Goal: Check status: Check status

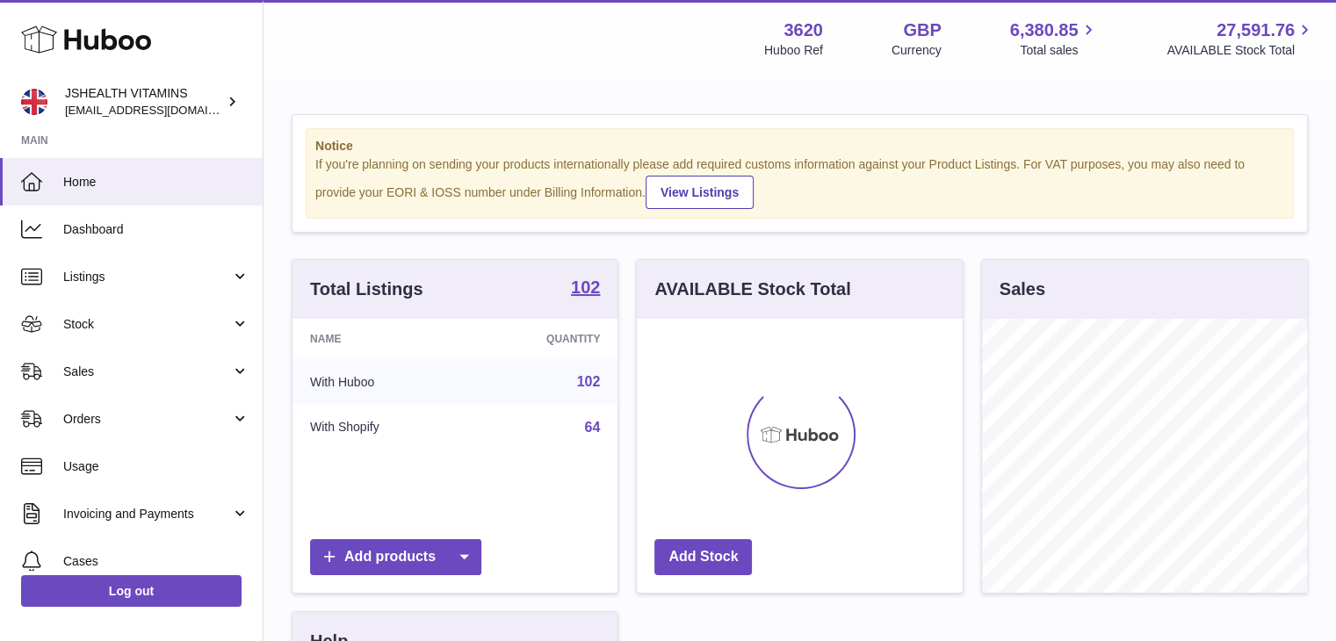
scroll to position [274, 326]
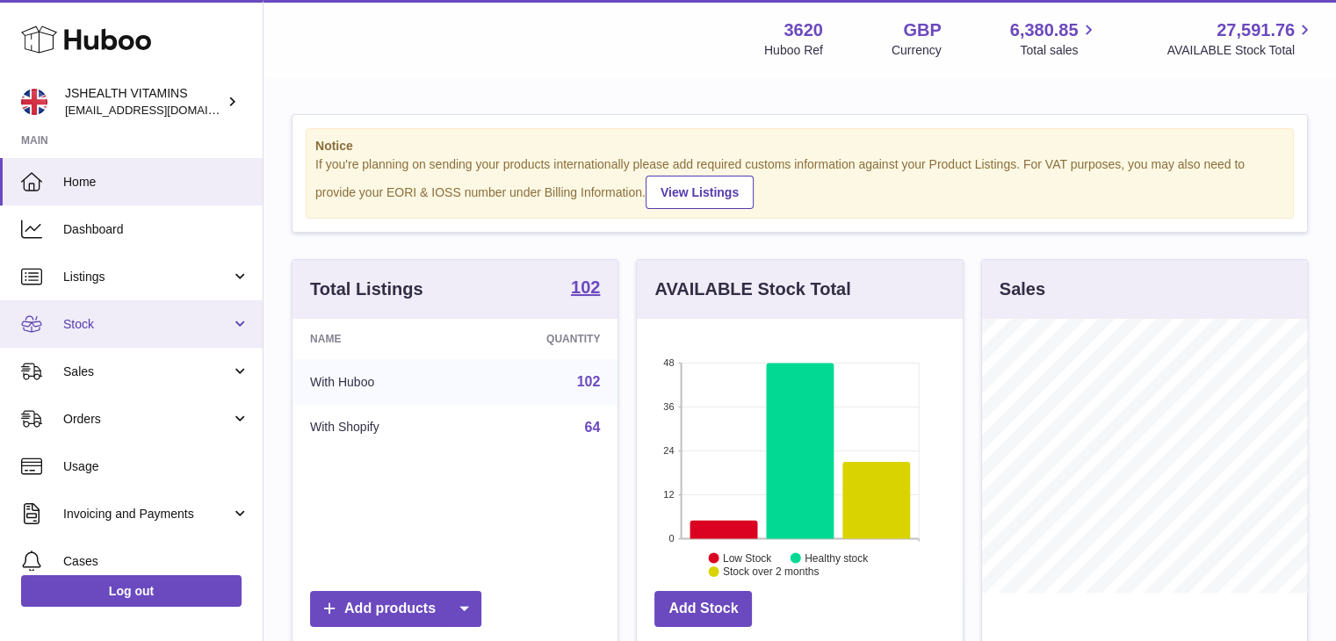
click at [134, 322] on span "Stock" at bounding box center [147, 324] width 168 height 17
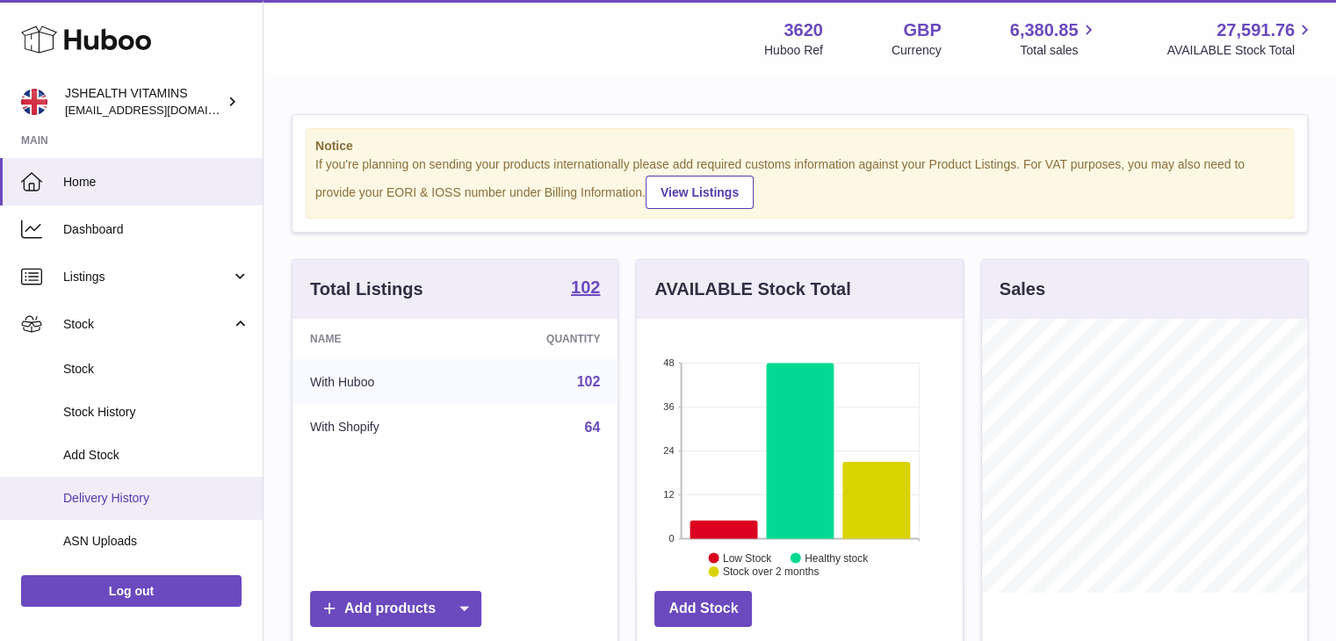
click at [197, 491] on span "Delivery History" at bounding box center [156, 498] width 186 height 17
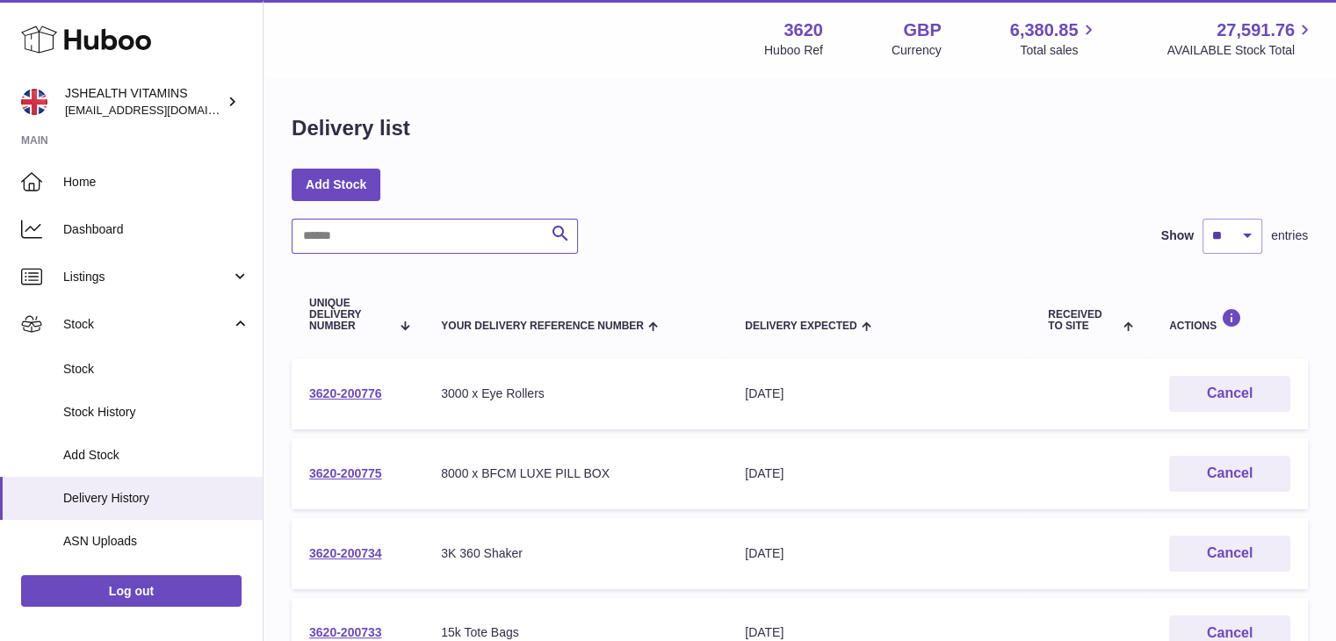
click at [425, 243] on input "text" at bounding box center [435, 236] width 286 height 35
paste input "**********"
type input "**********"
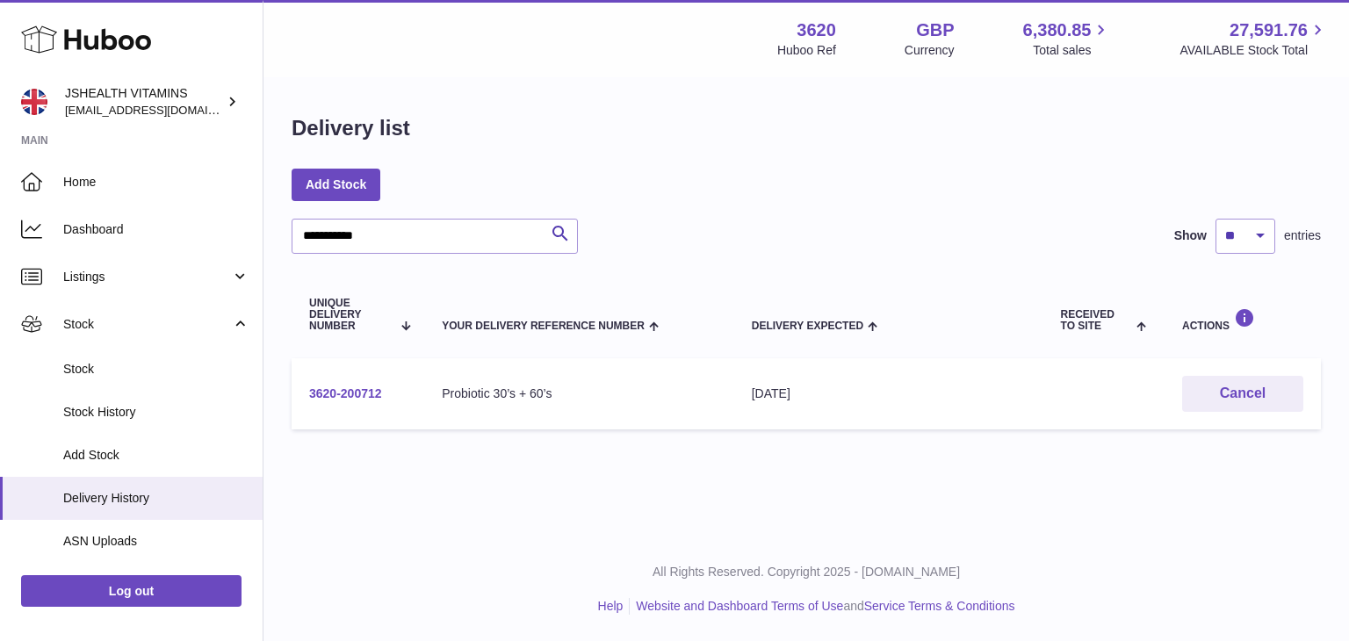
click at [372, 393] on link "3620-200712" at bounding box center [345, 394] width 73 height 14
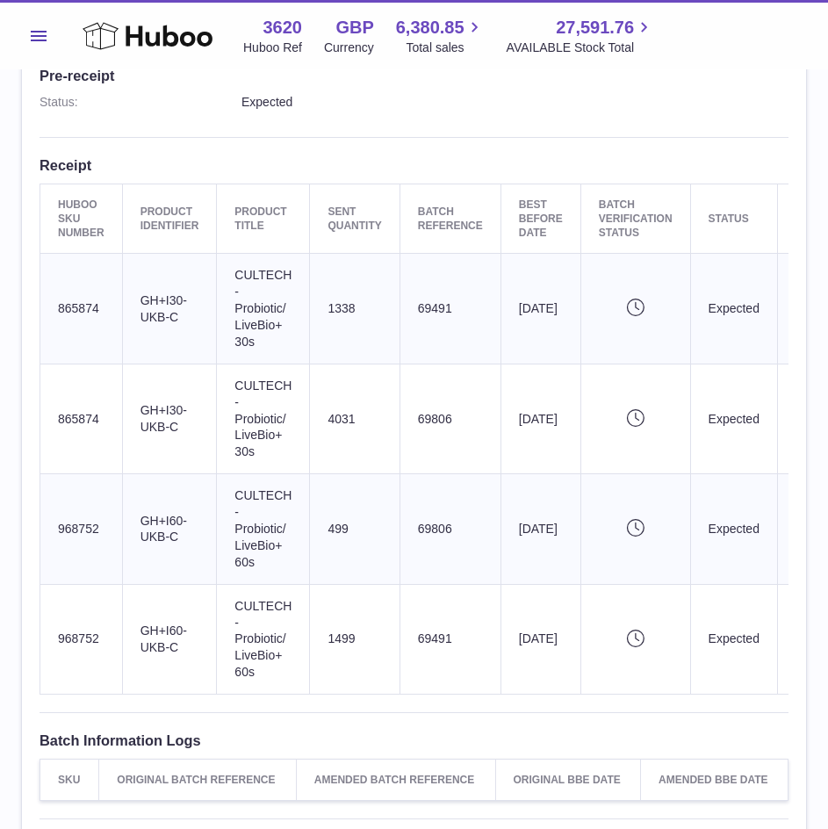
scroll to position [88, 0]
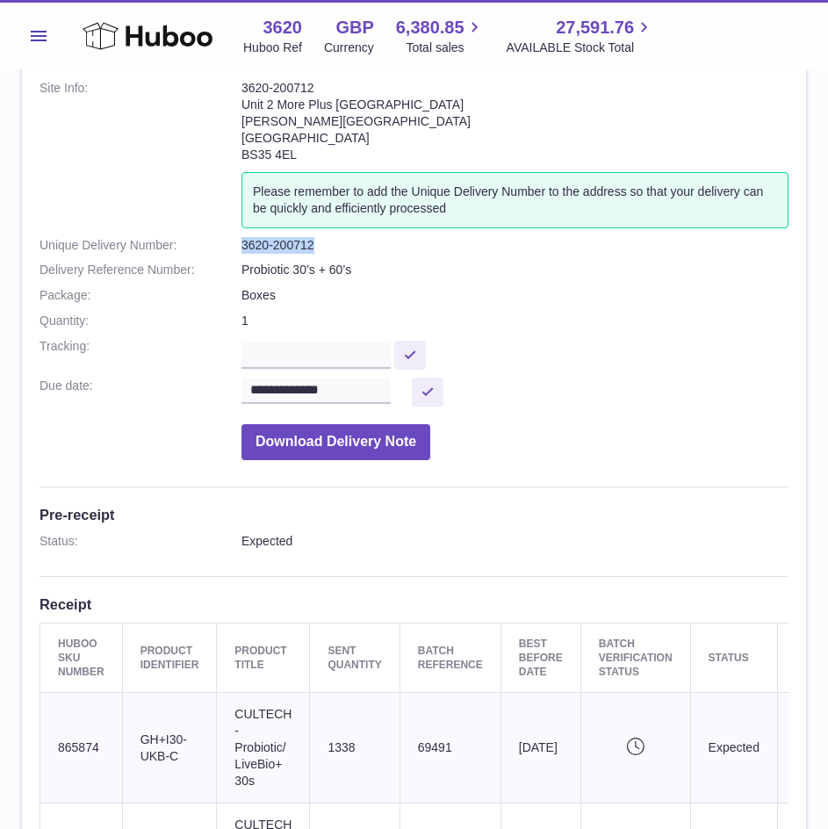
drag, startPoint x: 331, startPoint y: 242, endPoint x: 242, endPoint y: 250, distance: 89.1
click at [242, 250] on dd "3620-200712" at bounding box center [515, 245] width 547 height 17
copy dd "3620-200712"
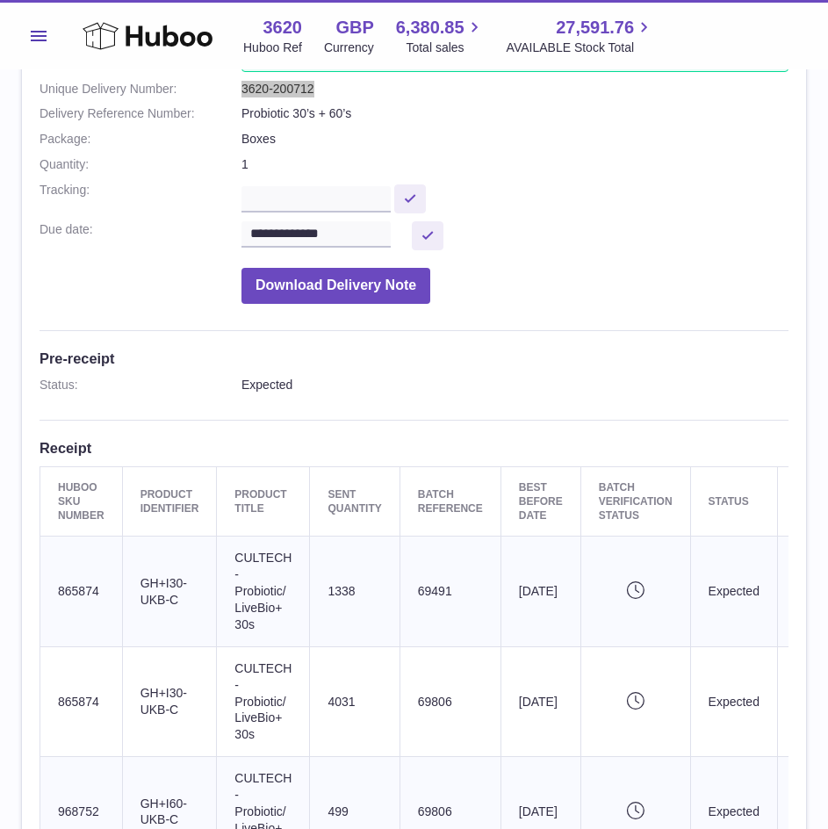
scroll to position [351, 0]
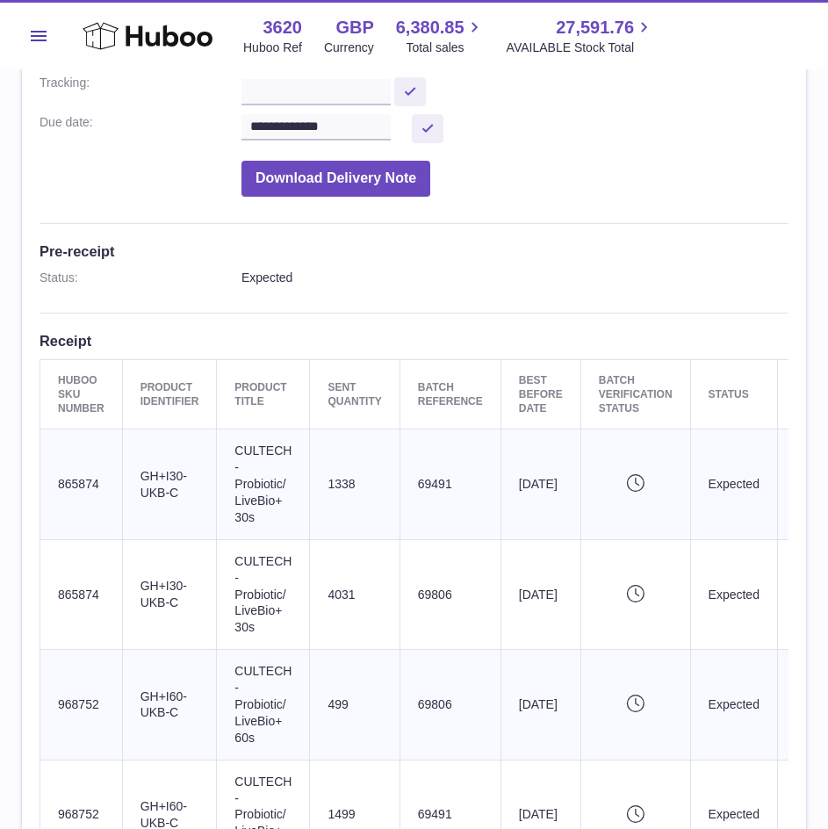
click at [77, 481] on td "Huboo SKU Number 865874" at bounding box center [81, 485] width 83 height 110
copy td "865874"
click at [86, 590] on td "Huboo SKU Number 865874" at bounding box center [81, 594] width 83 height 110
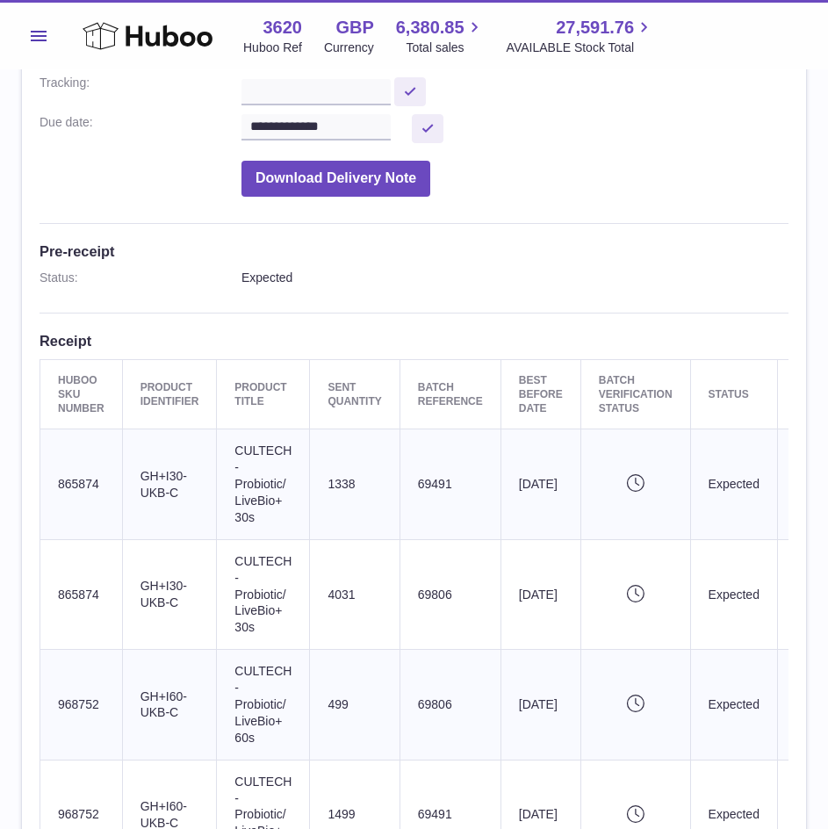
copy td "865874"
click at [78, 640] on td "Huboo SKU Number 968752" at bounding box center [81, 705] width 83 height 110
copy td "968752"
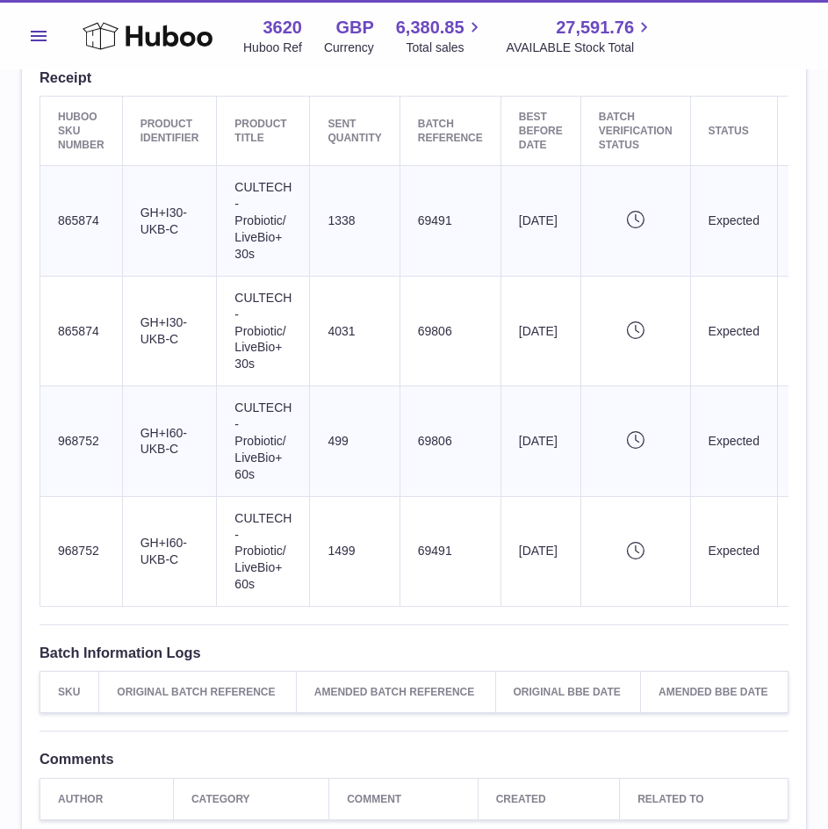
click at [75, 547] on td "Huboo SKU Number 968752" at bounding box center [81, 551] width 83 height 110
copy td "968752"
click at [310, 481] on td "Sent Quantity 499" at bounding box center [355, 442] width 90 height 110
drag, startPoint x: 257, startPoint y: 255, endPoint x: 228, endPoint y: 177, distance: 82.6
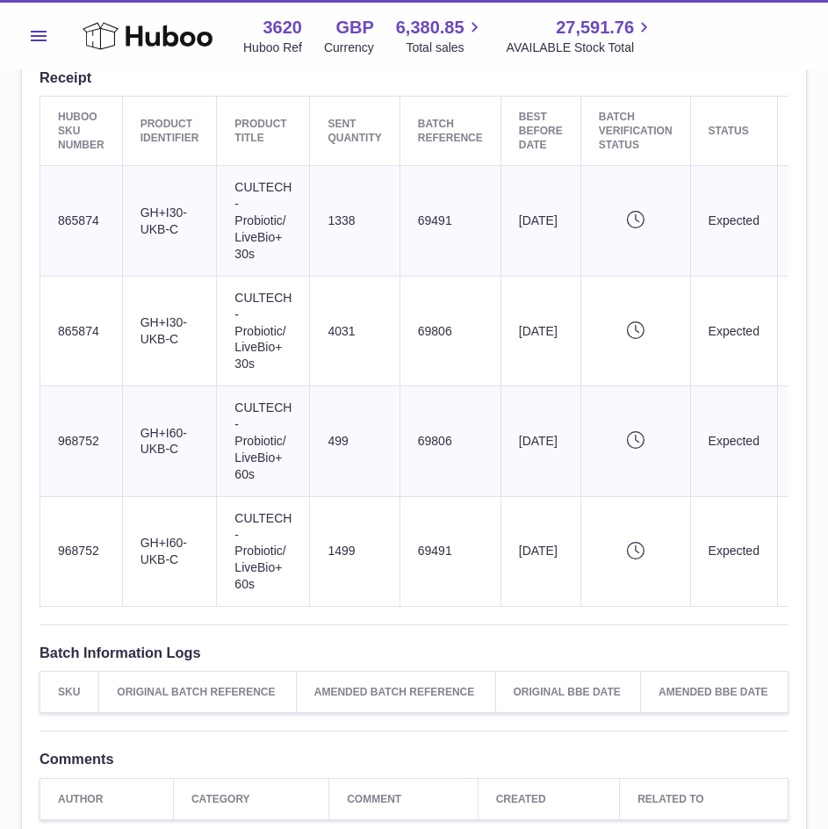
click at [228, 177] on td "Product title CULTECH - Probiotic/ LiveBio+ 30s" at bounding box center [263, 221] width 93 height 110
copy td "CULTECH - Probiotic/ LiveBio+ 30s"
drag, startPoint x: 289, startPoint y: 358, endPoint x: 230, endPoint y: 292, distance: 88.3
click at [230, 292] on td "Product title CULTECH - Probiotic/ LiveBio+ 30s" at bounding box center [263, 331] width 93 height 110
copy td "CULTECH - Probiotic/ LiveBio+ 30s"
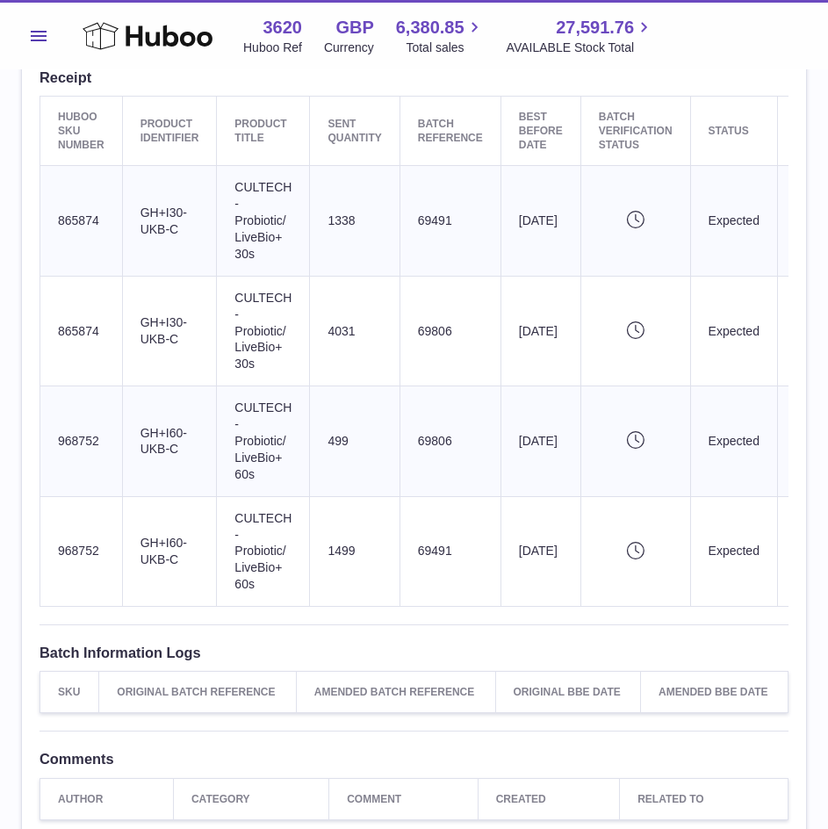
drag, startPoint x: 278, startPoint y: 474, endPoint x: 232, endPoint y: 401, distance: 86.0
click at [232, 401] on td "Product title CULTECH - Probiotic/ LiveBio+ 60s" at bounding box center [263, 442] width 93 height 110
copy td "CULTECH - Probiotic/ LiveBio+ 60s"
drag, startPoint x: 283, startPoint y: 583, endPoint x: 226, endPoint y: 513, distance: 90.6
click at [226, 513] on td "Product title CULTECH - Probiotic/ LiveBio+ 60s" at bounding box center [263, 551] width 93 height 110
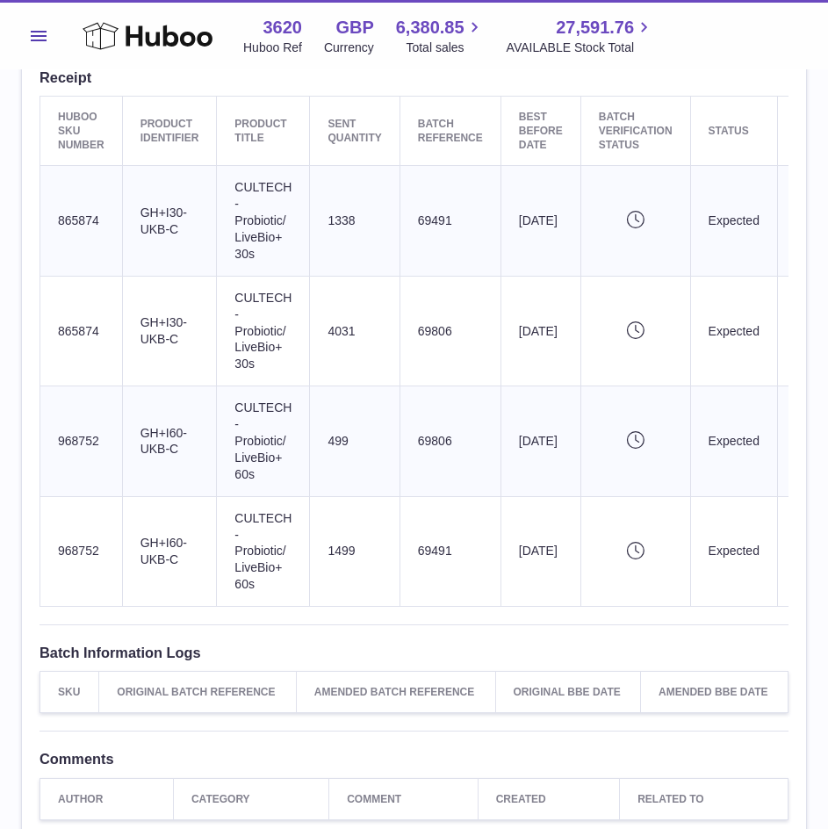
copy td "CULTECH - Probiotic/ LiveBio+ 60s"
click at [378, 220] on td "Sent Quantity 1338" at bounding box center [355, 221] width 90 height 110
drag, startPoint x: 461, startPoint y: 224, endPoint x: 416, endPoint y: 225, distance: 44.8
click at [416, 225] on td "Batch Reference 69491" at bounding box center [450, 221] width 101 height 110
copy td "69491"
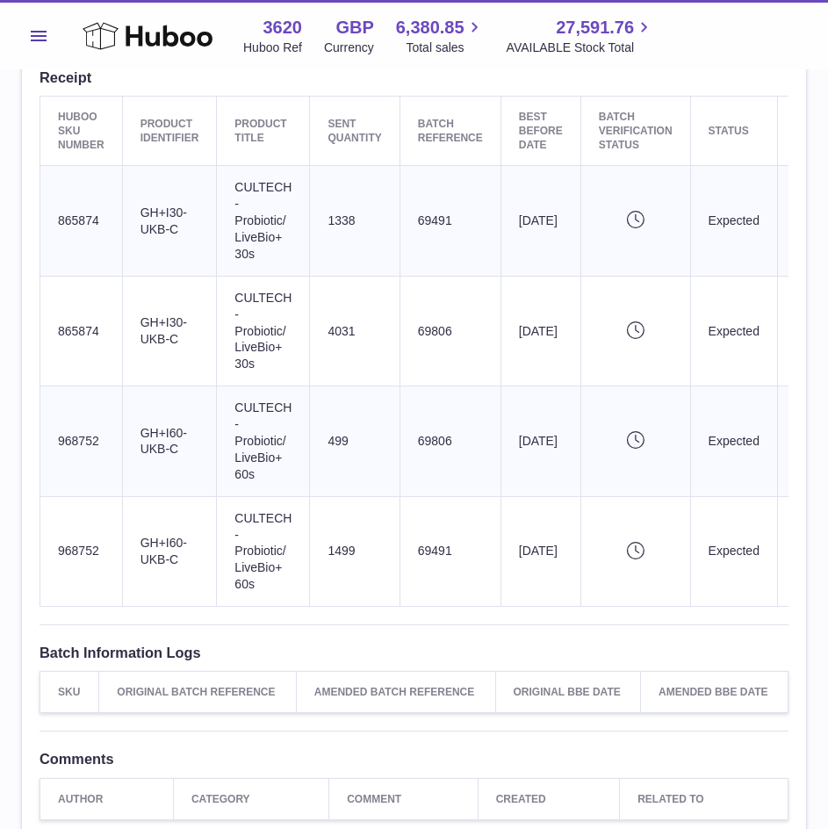
click at [446, 328] on td "Batch Reference 69806" at bounding box center [450, 331] width 101 height 110
click at [412, 445] on td "Batch Reference 69806" at bounding box center [450, 442] width 101 height 110
click at [424, 443] on td "Batch Reference 69806" at bounding box center [450, 442] width 101 height 110
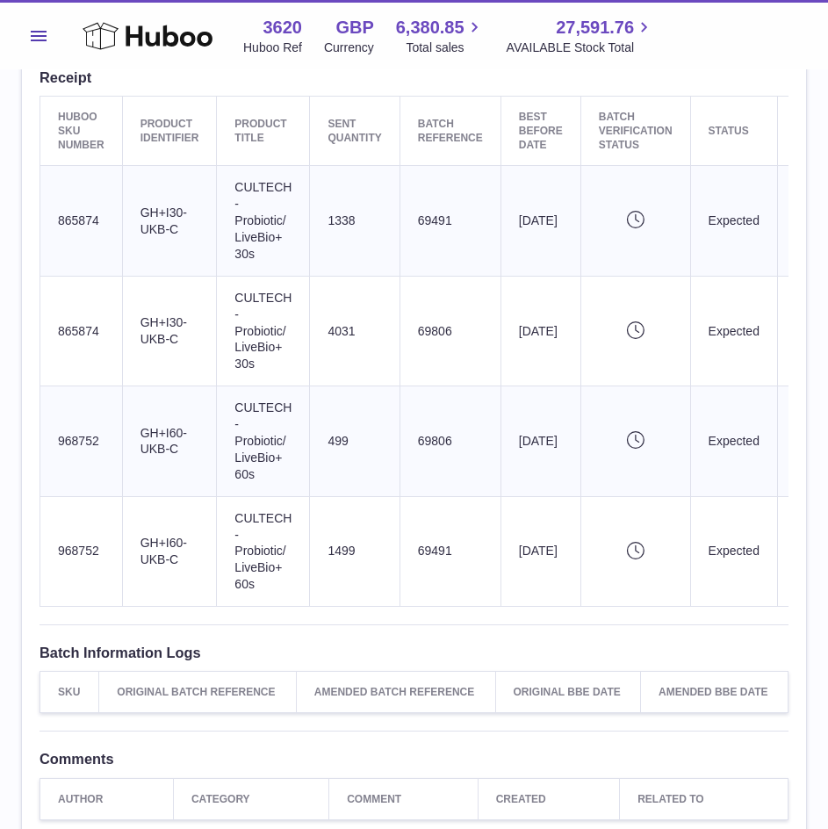
click at [440, 553] on td "Batch Reference 69491" at bounding box center [450, 551] width 101 height 110
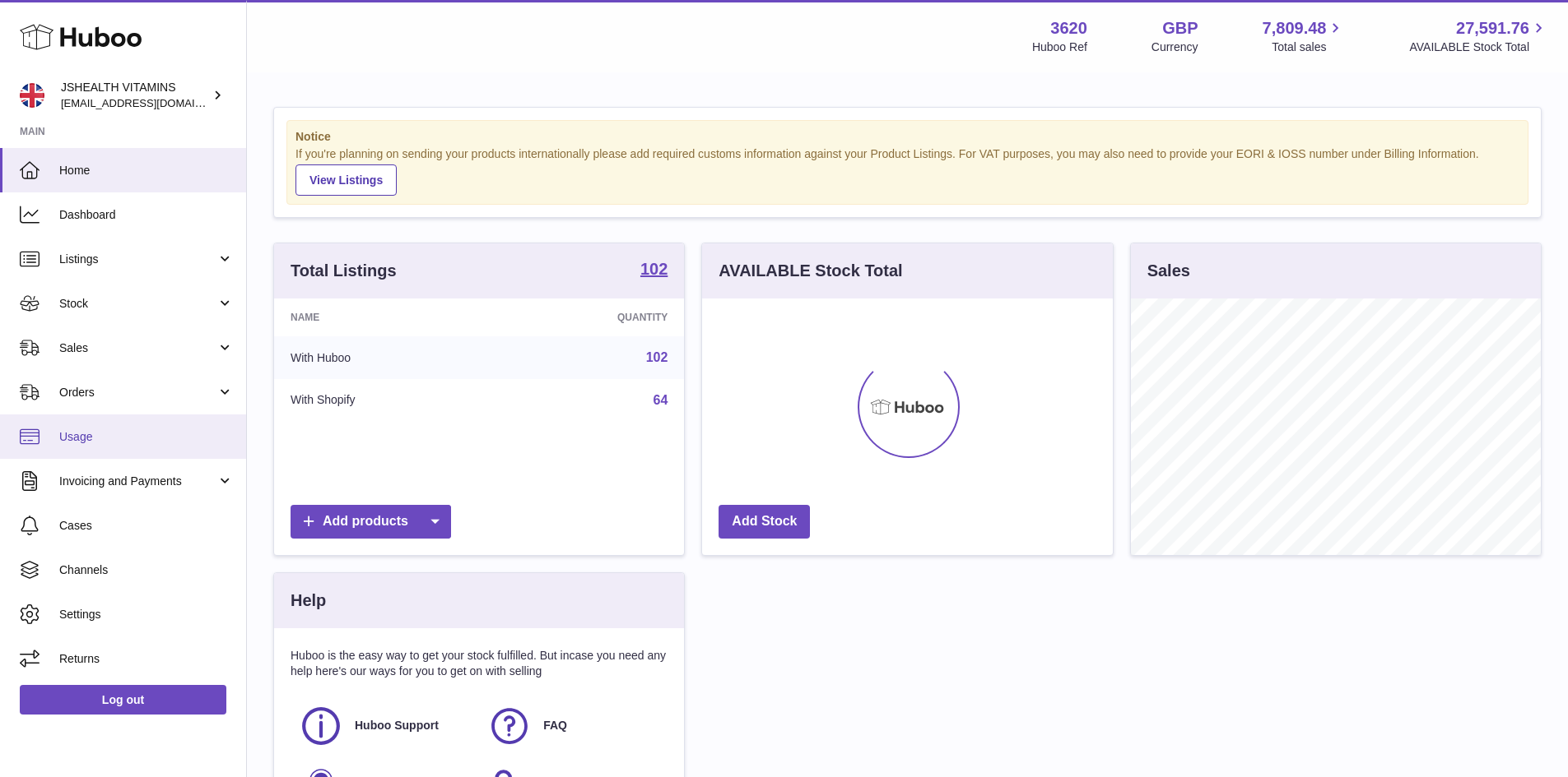
scroll to position [257, 410]
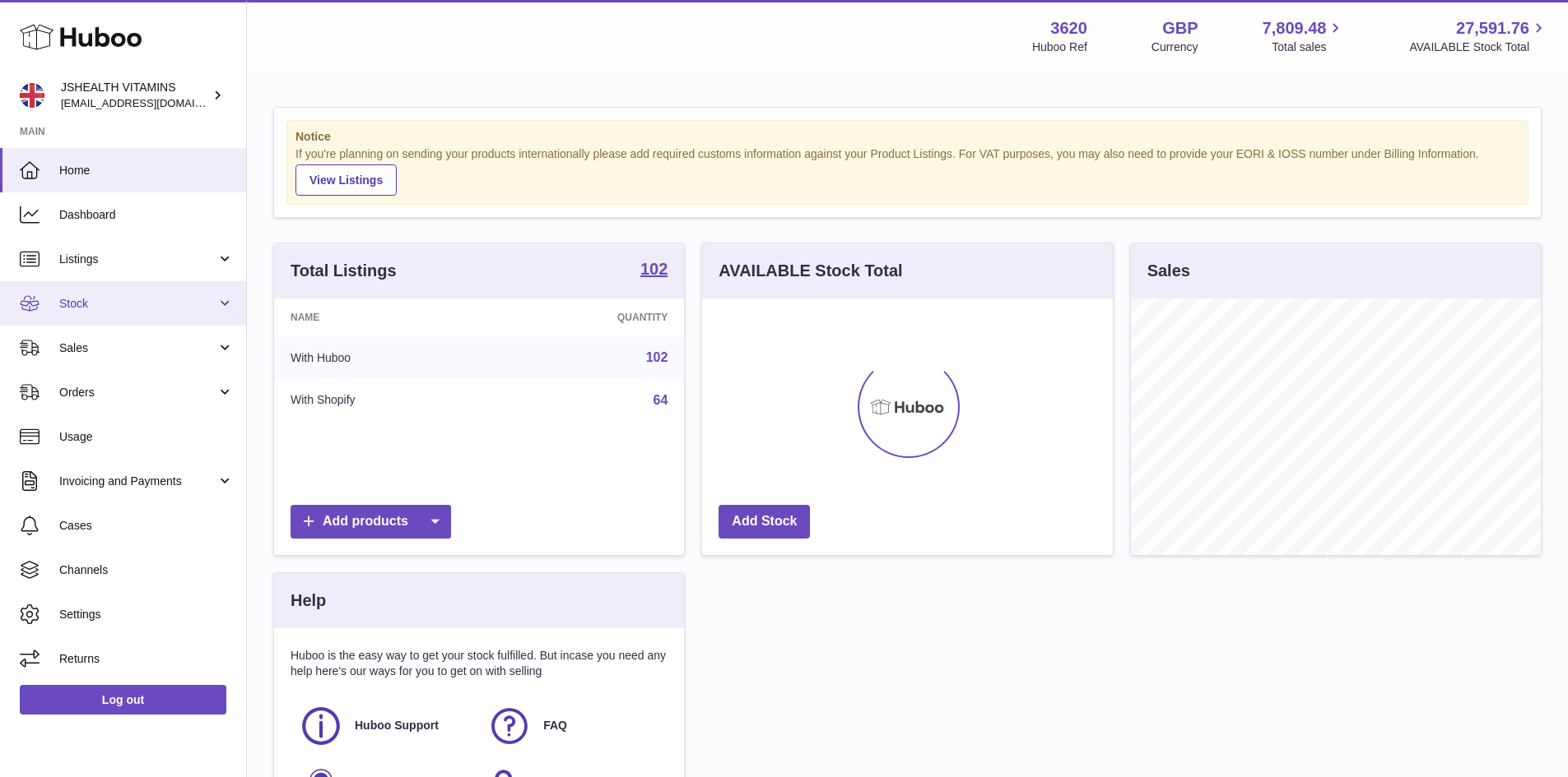
click at [133, 308] on span "Stock" at bounding box center [138, 303] width 157 height 16
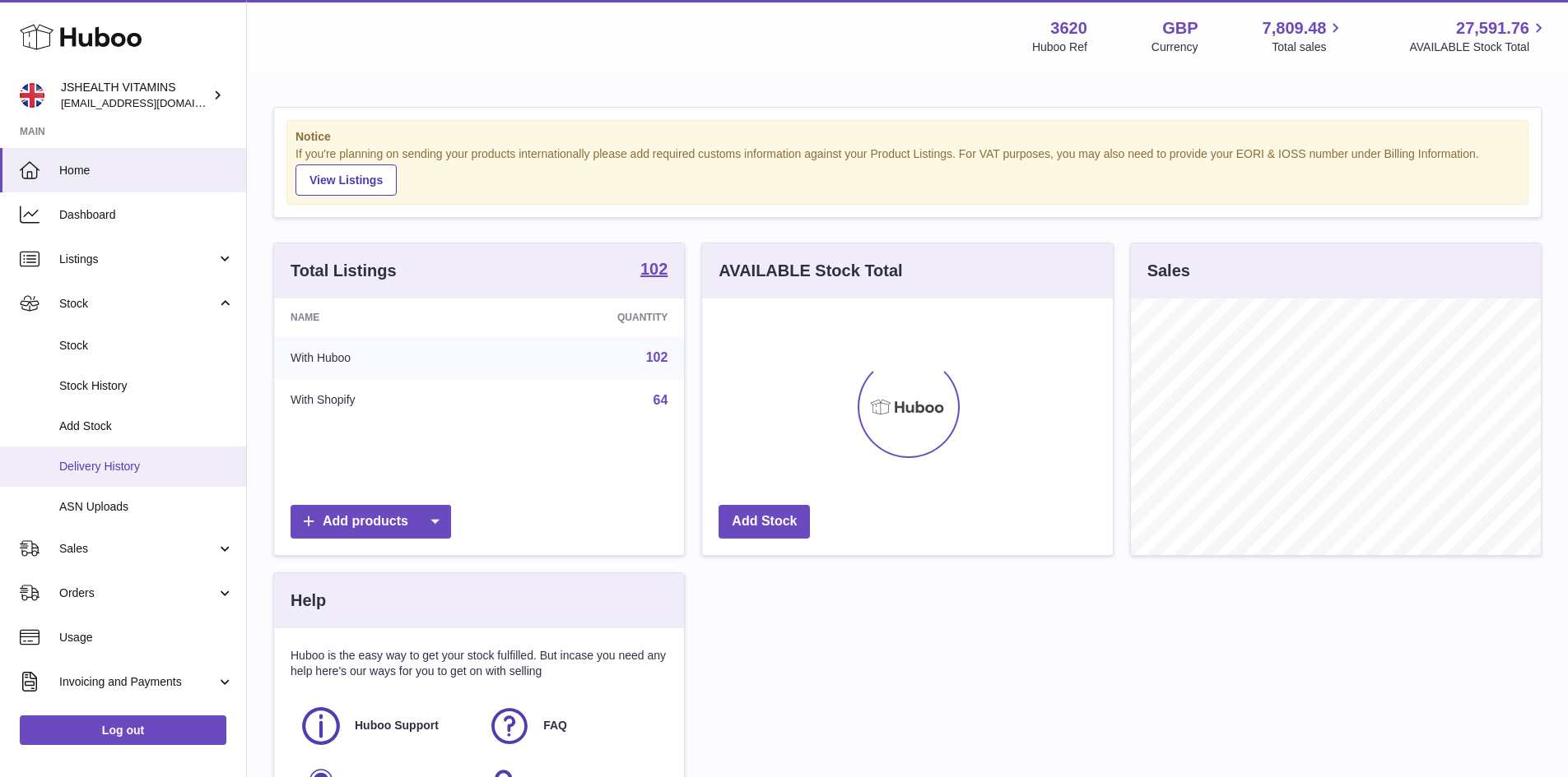
click at [129, 463] on span "Delivery History" at bounding box center [146, 466] width 174 height 16
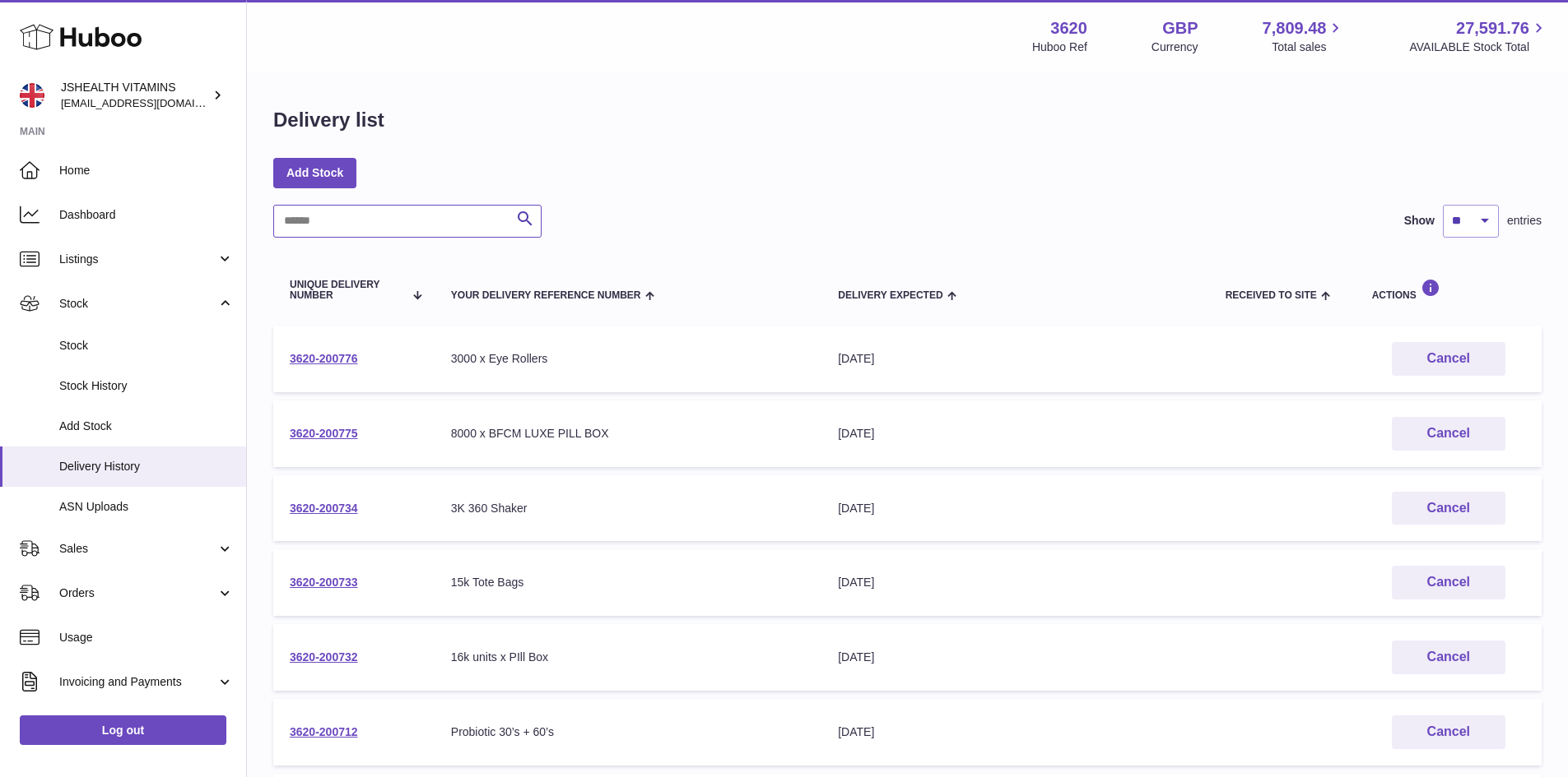
click at [354, 212] on input "text" at bounding box center [407, 221] width 268 height 33
paste input "**********"
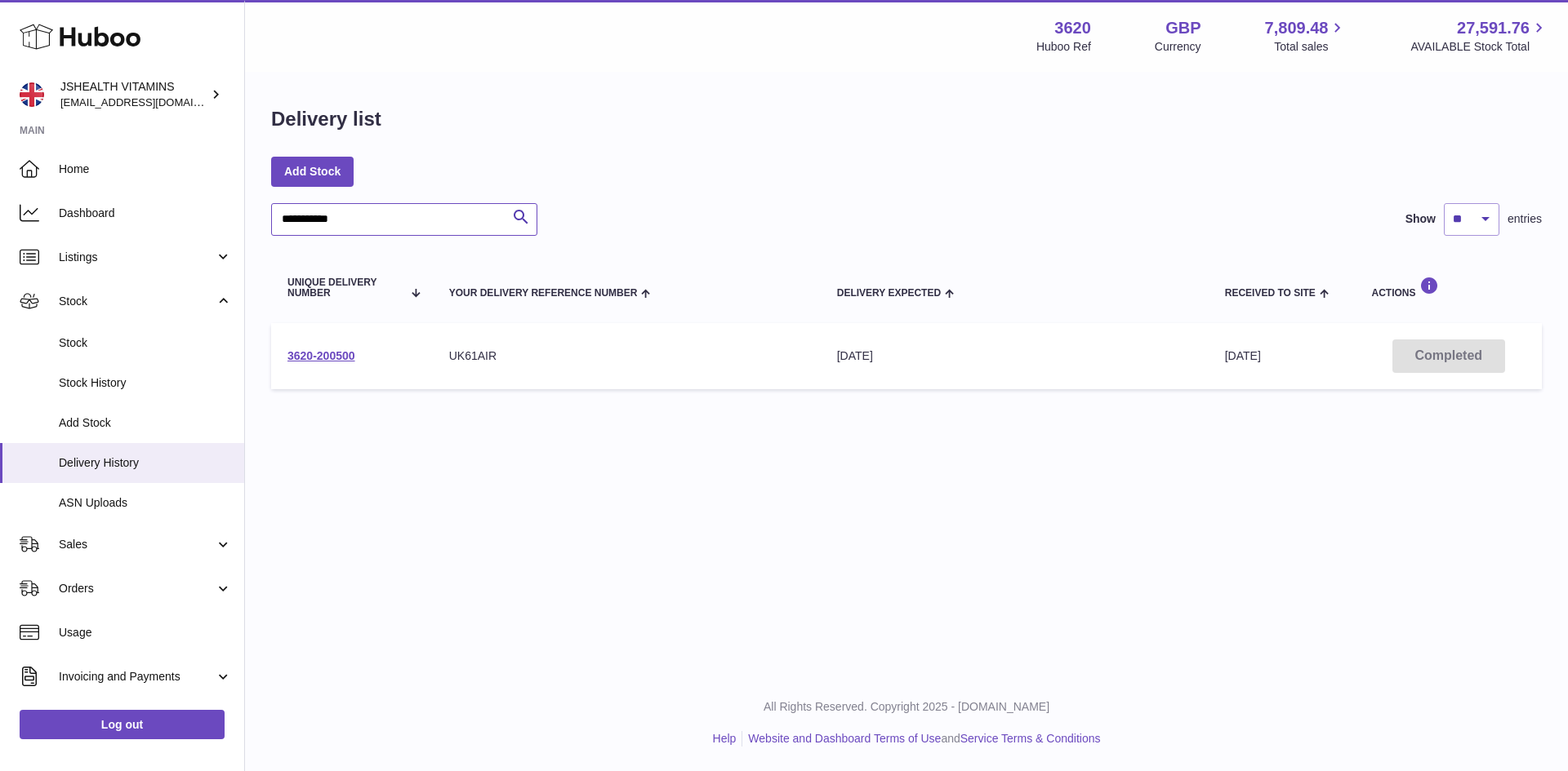
type input "**********"
click at [323, 354] on link "3620-200500" at bounding box center [321, 356] width 68 height 13
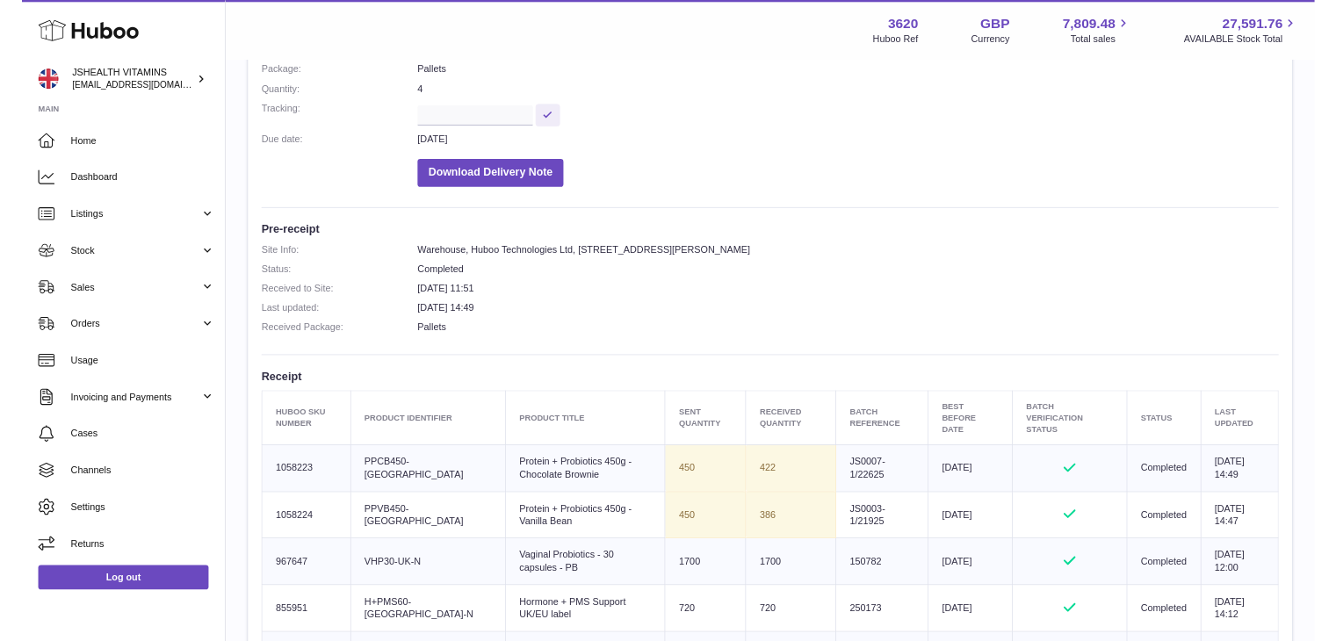
scroll to position [264, 0]
